Goal: Transaction & Acquisition: Download file/media

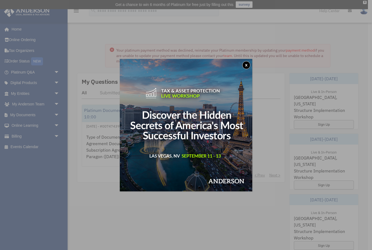
click at [246, 67] on button "x" at bounding box center [246, 65] width 8 height 8
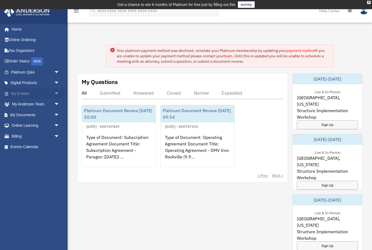
click at [58, 93] on span "arrow_drop_down" at bounding box center [59, 93] width 11 height 11
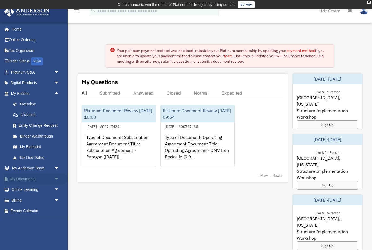
click at [56, 177] on span "arrow_drop_down" at bounding box center [59, 179] width 11 height 11
click at [35, 188] on link "Box" at bounding box center [38, 189] width 60 height 11
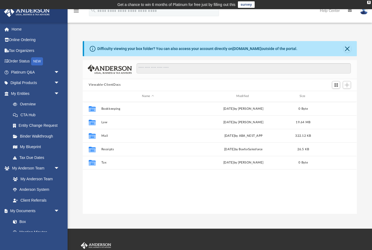
scroll to position [123, 274]
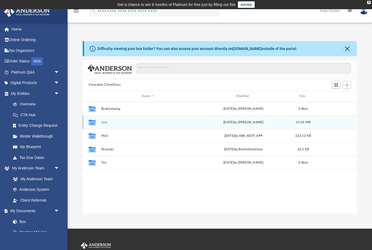
click at [217, 126] on div "Collaborated Folder Law [DATE] by [PERSON_NAME][GEOGRAPHIC_DATA] 19.64 MB" at bounding box center [220, 122] width 274 height 14
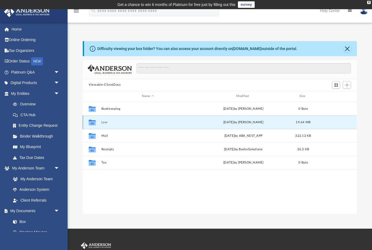
click at [107, 124] on div "Collaborated Folder Law [DATE] by [PERSON_NAME][GEOGRAPHIC_DATA] 19.64 MB" at bounding box center [220, 122] width 274 height 14
click at [96, 123] on icon "grid" at bounding box center [92, 123] width 7 height 4
click at [300, 123] on span "19.64 MB" at bounding box center [303, 122] width 15 height 3
click at [102, 122] on button "Law" at bounding box center [147, 122] width 93 height 4
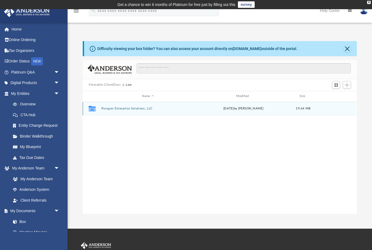
click at [140, 110] on button "Paragon Enterprise Solutions, LLC" at bounding box center [147, 109] width 93 height 4
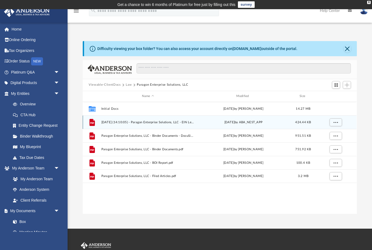
click at [173, 121] on span "[DATE] (14:10:05) - Paragon Enterprise Solutions, LLC - EIN Letter from IRS.pdf" at bounding box center [147, 122] width 93 height 4
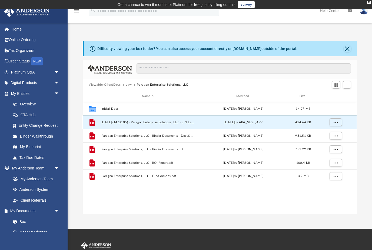
click at [221, 120] on div "[DATE] by ABA_NEST_APP" at bounding box center [243, 122] width 93 height 5
click at [303, 124] on span "424.44 KB" at bounding box center [304, 122] width 16 height 3
click at [339, 124] on button "More options" at bounding box center [336, 122] width 12 height 8
click at [333, 131] on li "Preview" at bounding box center [331, 133] width 16 height 6
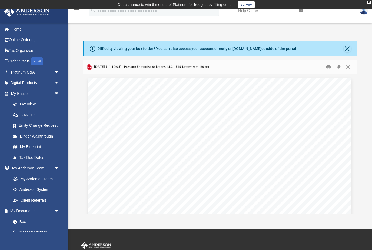
scroll to position [0, 0]
